Goal: Task Accomplishment & Management: Use online tool/utility

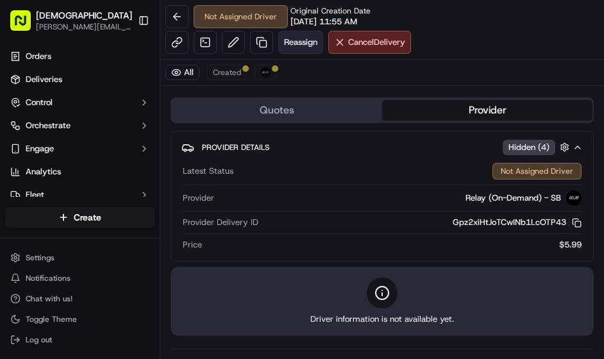
click at [302, 40] on span "Reassign" at bounding box center [300, 43] width 33 height 12
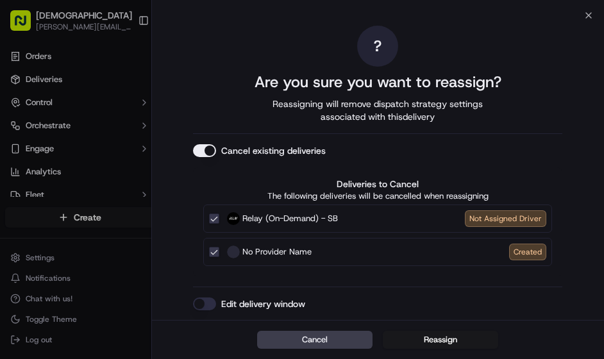
click at [339, 248] on label "No Provider Name Created" at bounding box center [386, 252] width 319 height 17
click at [219, 248] on button "No Provider Name Created" at bounding box center [214, 252] width 10 height 10
click at [254, 252] on span "No Provider Name" at bounding box center [276, 251] width 69 height 13
click at [219, 252] on button "No Provider Name Created" at bounding box center [214, 252] width 10 height 10
click at [442, 341] on button "Reassign" at bounding box center [440, 340] width 115 height 18
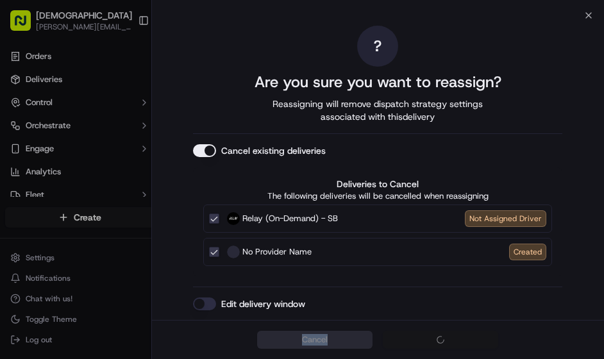
click at [442, 341] on div "Cancel" at bounding box center [378, 339] width 452 height 39
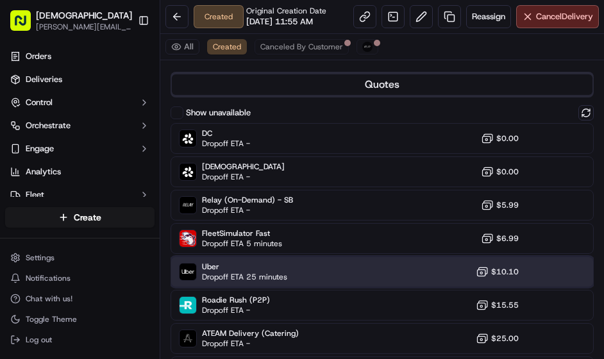
click at [309, 271] on div "Uber Dropoff ETA 25 minutes $10.10" at bounding box center [381, 271] width 423 height 31
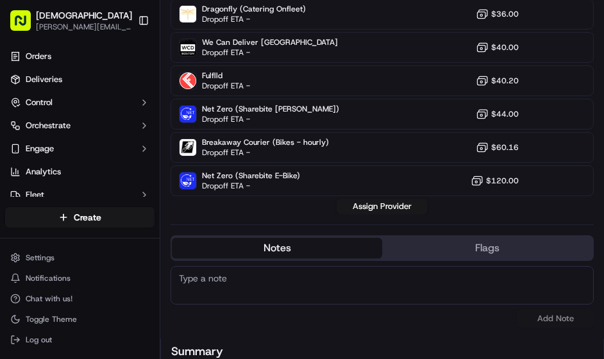
scroll to position [540, 0]
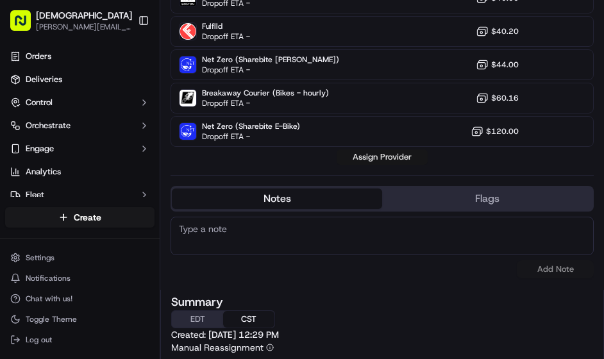
click at [387, 155] on button "Assign Provider" at bounding box center [381, 156] width 91 height 15
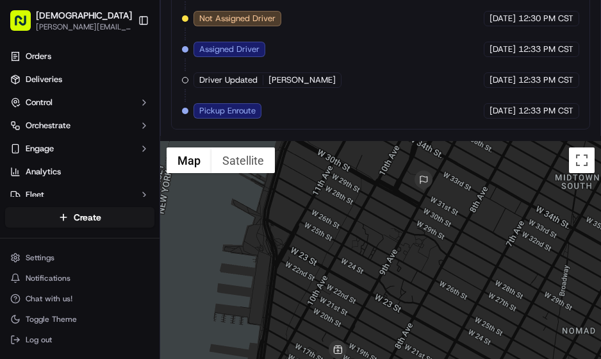
scroll to position [1050, 0]
